Goal: Information Seeking & Learning: Check status

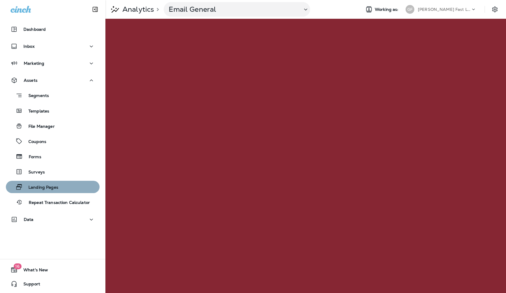
click at [37, 190] on p "Landing Pages" at bounding box center [41, 188] width 36 height 6
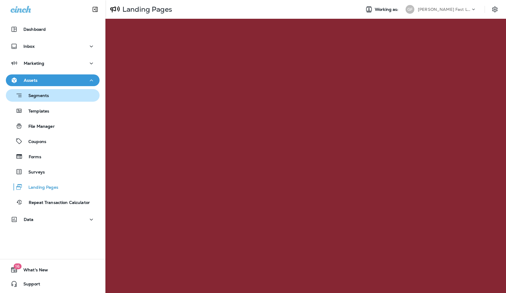
click at [37, 96] on p "Segments" at bounding box center [36, 96] width 26 height 6
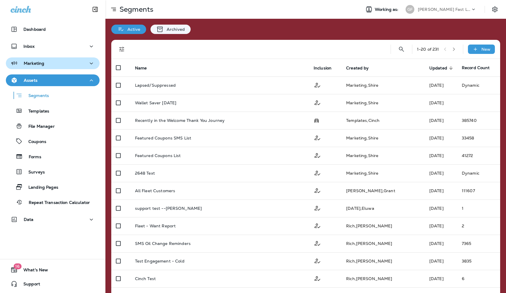
click at [92, 63] on icon "button" at bounding box center [91, 63] width 7 height 7
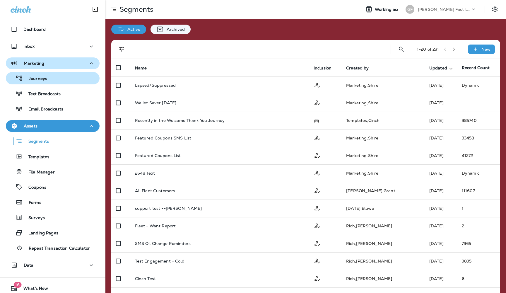
click at [46, 76] on div "Journeys" at bounding box center [27, 78] width 39 height 9
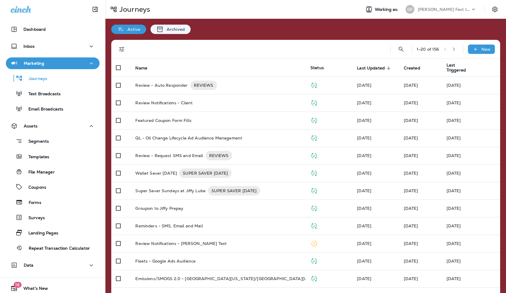
click at [474, 9] on icon at bounding box center [474, 9] width 6 height 6
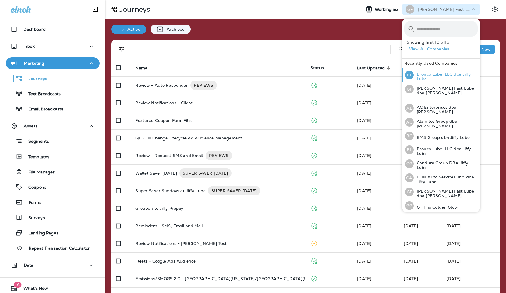
click at [428, 75] on p "Bronco Lube, LLC dba Jiffy Lube" at bounding box center [446, 76] width 64 height 9
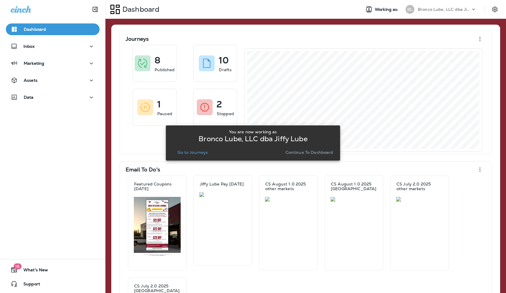
click at [300, 154] on p "Continue to Dashboard" at bounding box center [310, 152] width 48 height 5
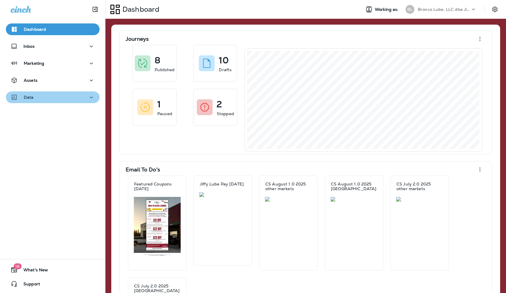
click at [93, 97] on icon "button" at bounding box center [91, 97] width 7 height 7
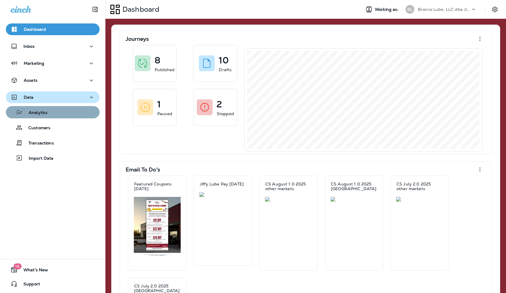
click at [46, 111] on p "Analytics" at bounding box center [35, 113] width 25 height 6
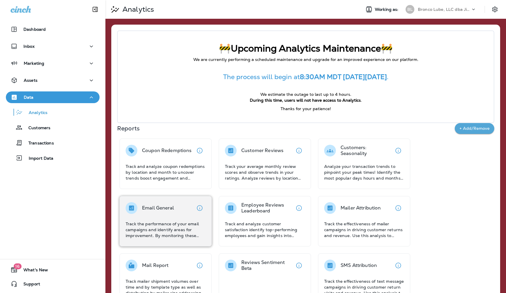
click at [173, 215] on div "Email General Track the performance of your email campaigns and identify areas …" at bounding box center [166, 220] width 80 height 36
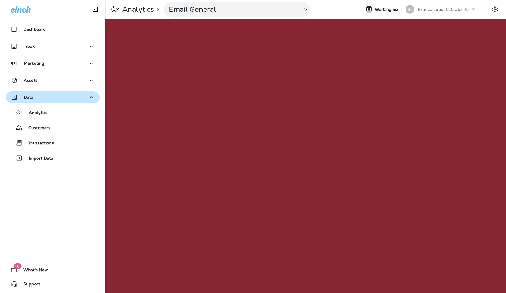
click at [474, 10] on icon at bounding box center [474, 9] width 6 height 6
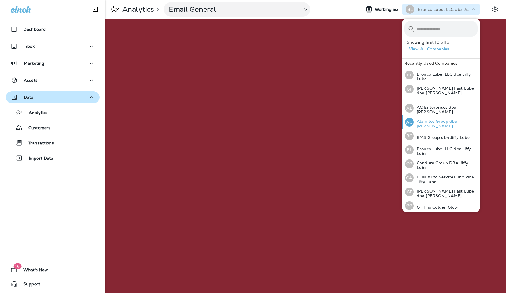
click at [431, 122] on p "Alamitos Group dba [PERSON_NAME]" at bounding box center [446, 123] width 64 height 9
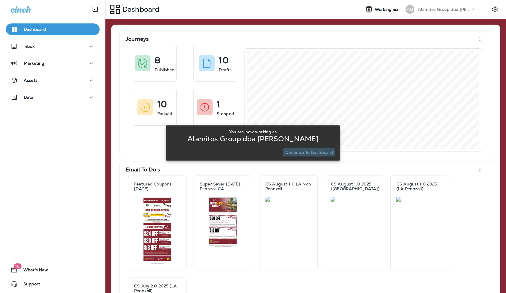
click at [307, 153] on p "Continue to Dashboard" at bounding box center [310, 152] width 48 height 5
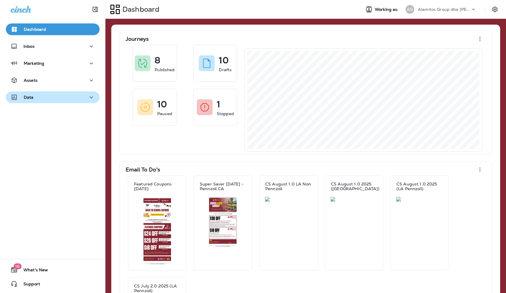
click at [55, 100] on div "Data" at bounding box center [53, 97] width 84 height 7
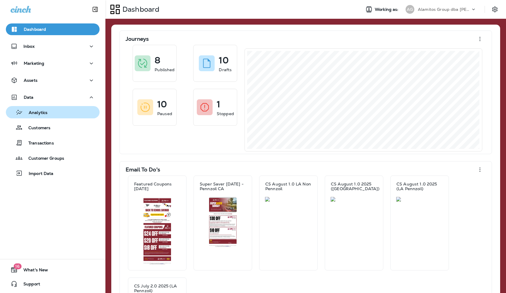
click at [43, 112] on p "Analytics" at bounding box center [35, 113] width 25 height 6
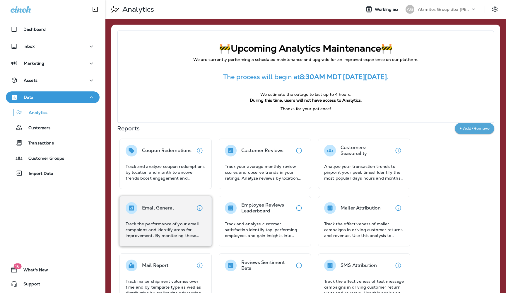
click at [176, 217] on div "Email General Track the performance of your email campaigns and identify areas …" at bounding box center [166, 220] width 80 height 36
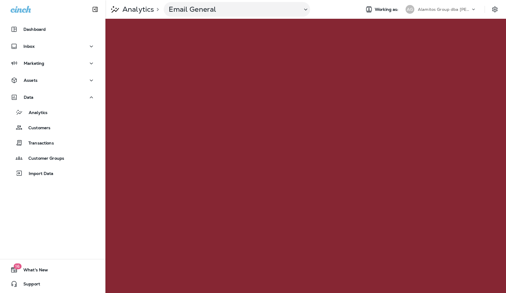
click at [472, 10] on icon at bounding box center [474, 9] width 6 height 6
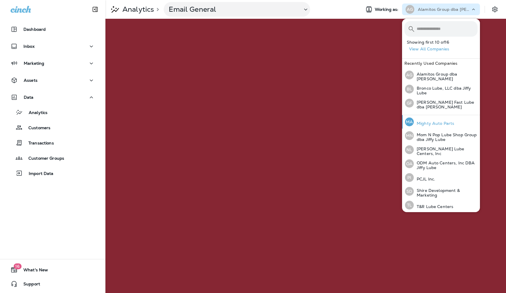
scroll to position [125, 0]
click at [425, 149] on p "[PERSON_NAME] Lube Centers, Inc" at bounding box center [446, 151] width 64 height 9
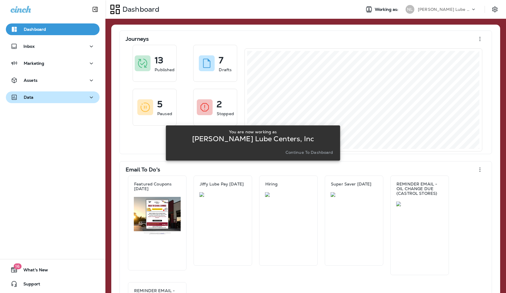
click at [91, 98] on icon "button" at bounding box center [91, 97] width 7 height 7
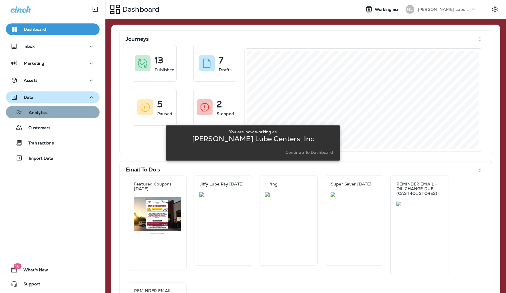
click at [40, 114] on p "Analytics" at bounding box center [35, 113] width 25 height 6
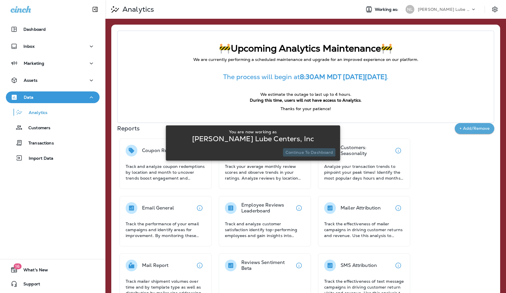
click at [312, 153] on p "Continue to Dashboard" at bounding box center [310, 152] width 48 height 5
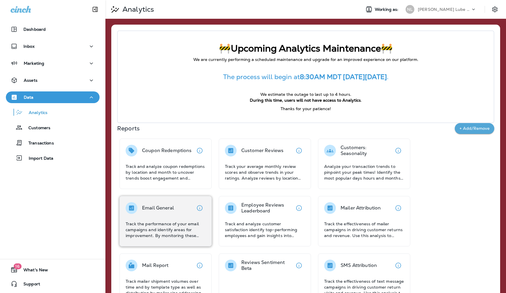
click at [157, 212] on div "Email General" at bounding box center [158, 208] width 32 height 12
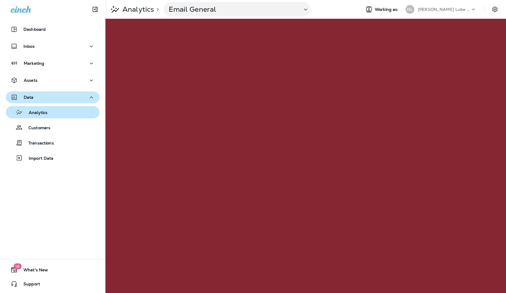
click at [36, 113] on p "Analytics" at bounding box center [35, 113] width 25 height 6
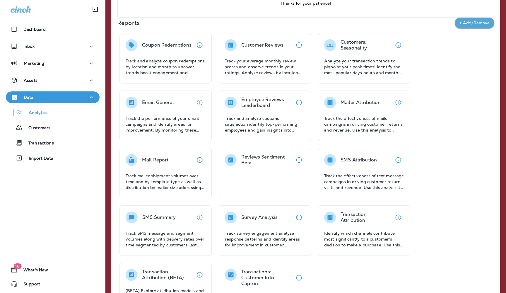
scroll to position [98, 0]
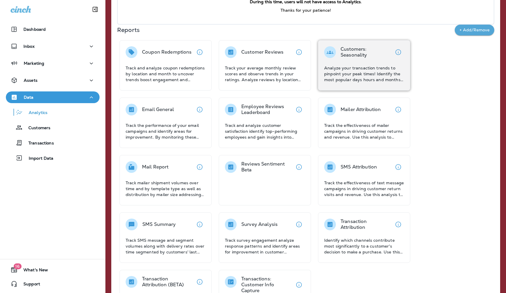
click at [354, 64] on div "Customers: Seasonality Analyze your transaction trends to pinpoint your peak ti…" at bounding box center [364, 64] width 80 height 36
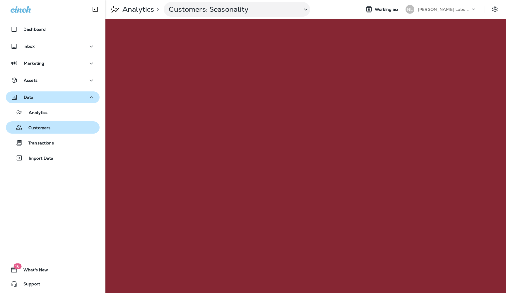
click at [39, 130] on p "Customers" at bounding box center [37, 128] width 28 height 6
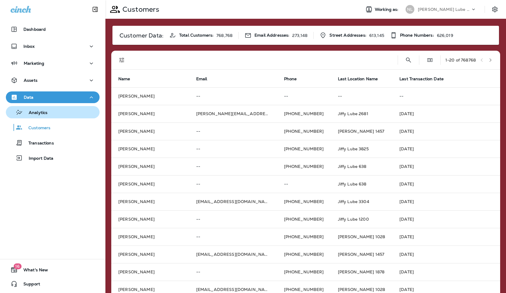
click at [39, 114] on p "Analytics" at bounding box center [35, 113] width 25 height 6
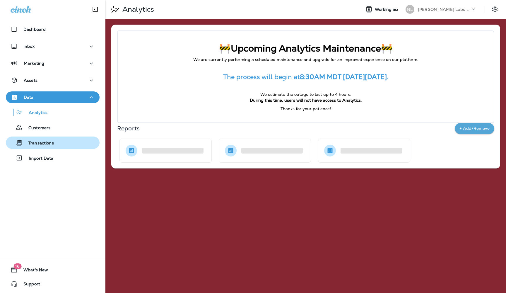
click at [37, 144] on p "Transactions" at bounding box center [38, 144] width 31 height 6
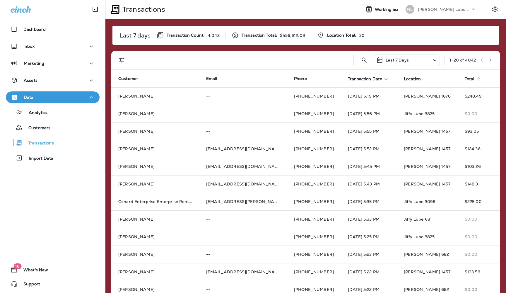
click at [465, 76] on span "Total" at bounding box center [470, 78] width 10 height 5
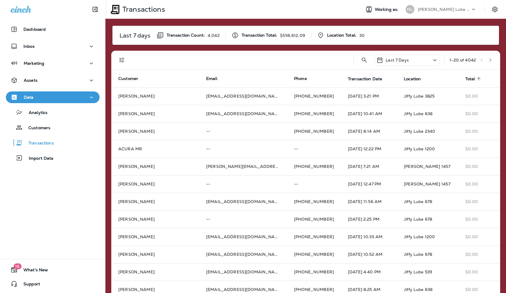
click at [434, 61] on icon at bounding box center [435, 60] width 3 height 2
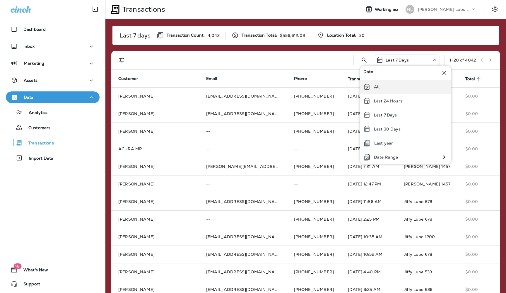
click at [379, 88] on p "All" at bounding box center [377, 87] width 6 height 5
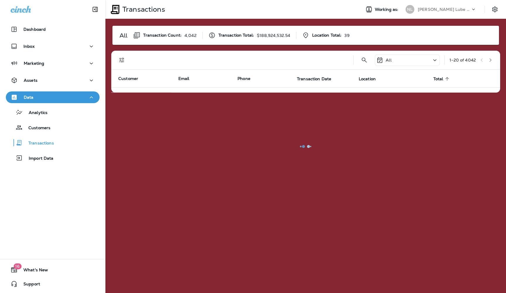
click at [396, 60] on div at bounding box center [306, 147] width 400 height 292
click at [433, 59] on div at bounding box center [306, 147] width 400 height 292
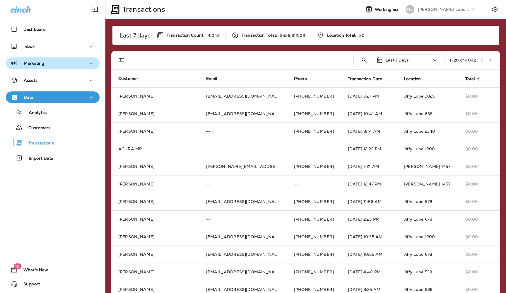
click at [84, 64] on div "Marketing" at bounding box center [53, 63] width 84 height 7
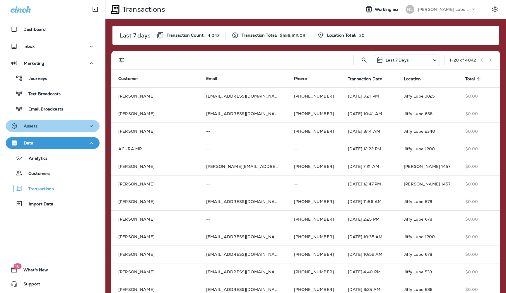
click at [32, 126] on p "Assets" at bounding box center [31, 126] width 14 height 5
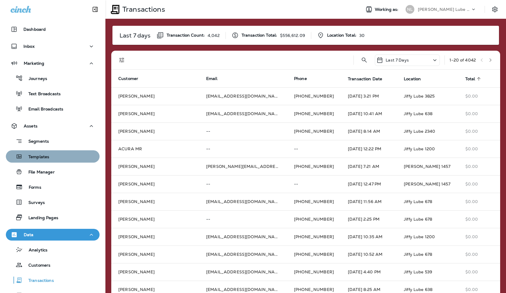
click at [35, 157] on p "Templates" at bounding box center [36, 157] width 27 height 6
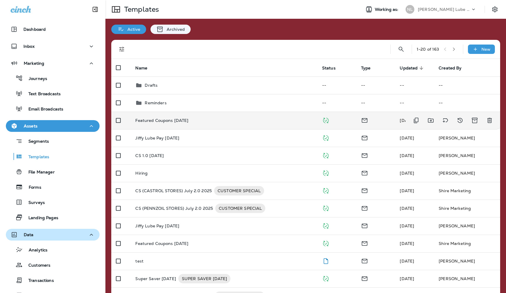
click at [166, 118] on p "Featured Coupons [DATE]" at bounding box center [161, 120] width 53 height 5
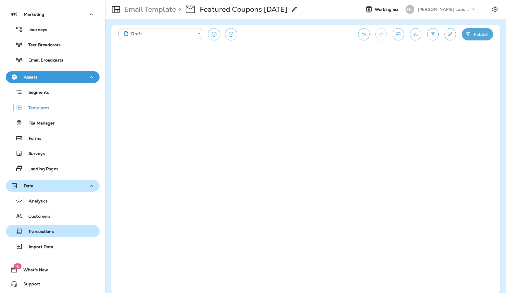
scroll to position [49, 0]
click at [41, 232] on p "Transactions" at bounding box center [38, 232] width 31 height 6
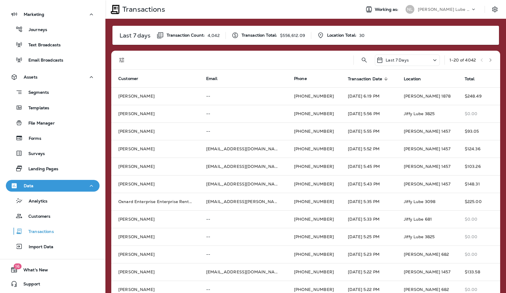
click at [432, 63] on icon at bounding box center [435, 60] width 7 height 7
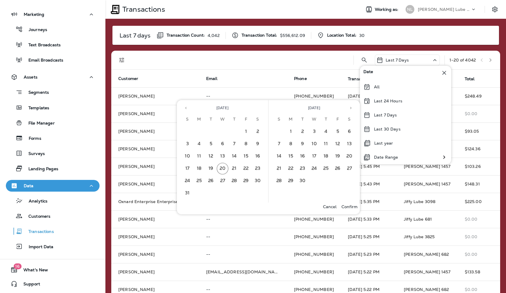
click at [186, 109] on icon "Previous month" at bounding box center [186, 108] width 4 height 4
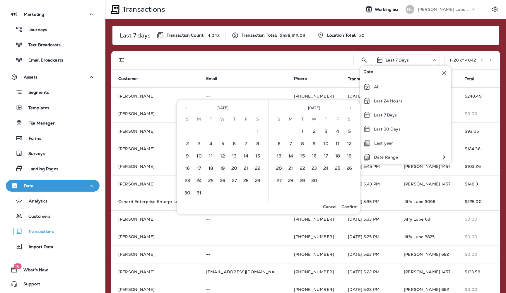
click at [186, 109] on icon "Previous month" at bounding box center [186, 108] width 4 height 4
click at [222, 132] on button "1" at bounding box center [223, 132] width 12 height 12
click at [352, 108] on icon "Next month" at bounding box center [351, 108] width 4 height 4
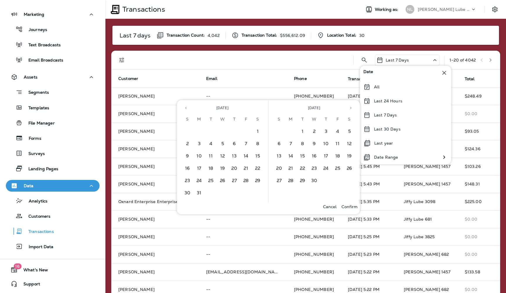
click at [352, 108] on icon "Next month" at bounding box center [351, 108] width 4 height 4
click at [314, 169] on button "20" at bounding box center [315, 169] width 12 height 12
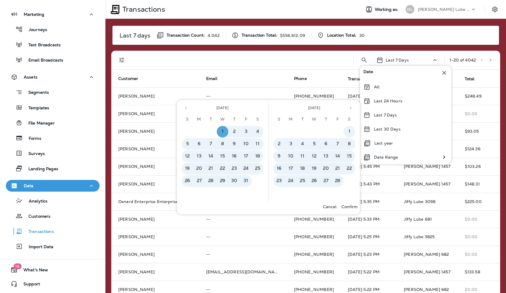
click at [348, 207] on p "Confirm" at bounding box center [350, 207] width 16 height 5
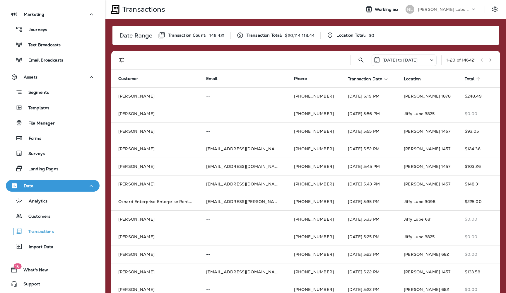
click at [465, 76] on span "Total" at bounding box center [470, 78] width 10 height 5
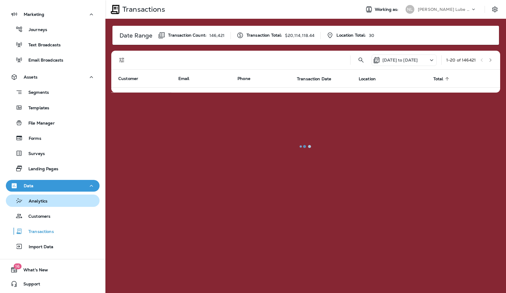
click at [39, 201] on p "Analytics" at bounding box center [35, 202] width 25 height 6
